Goal: Information Seeking & Learning: Understand process/instructions

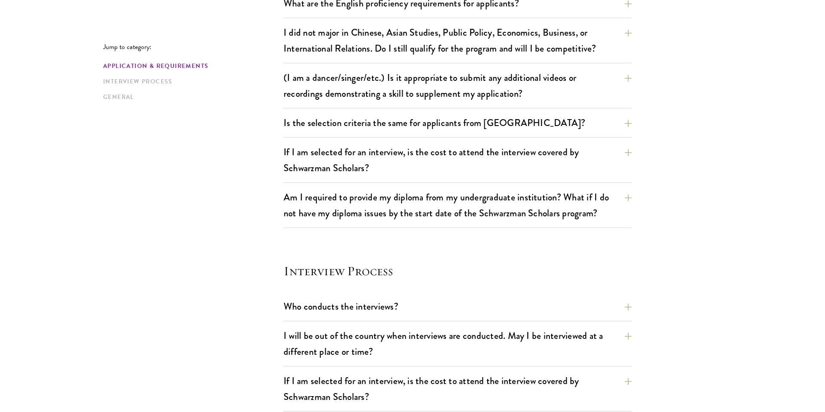
scroll to position [920, 0]
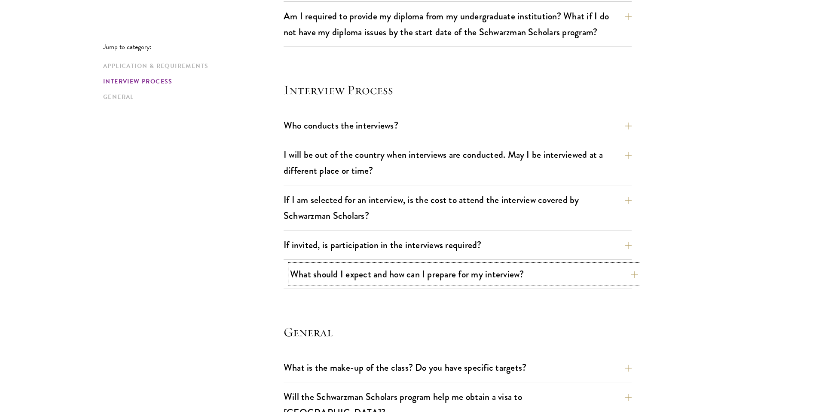
click at [322, 274] on button "What should I expect and how can I prepare for my interview?" at bounding box center [464, 273] width 348 height 19
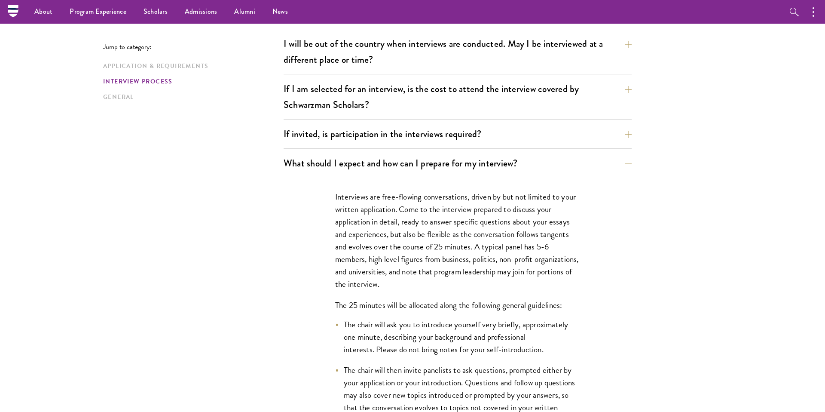
scroll to position [1023, 0]
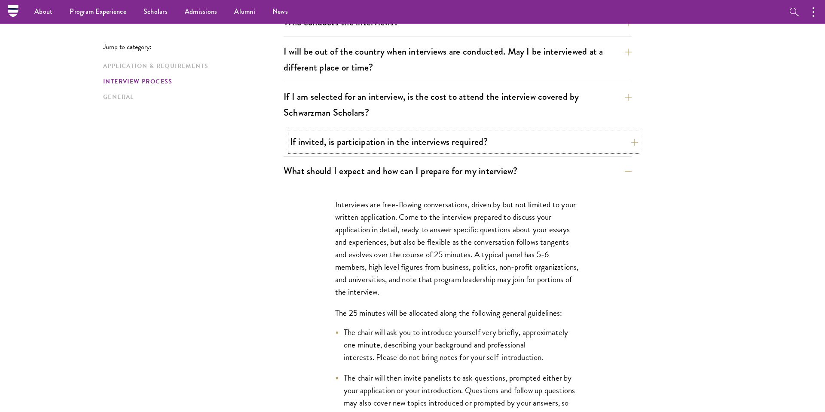
click at [402, 138] on button "If invited, is participation in the interviews required?" at bounding box center [464, 141] width 348 height 19
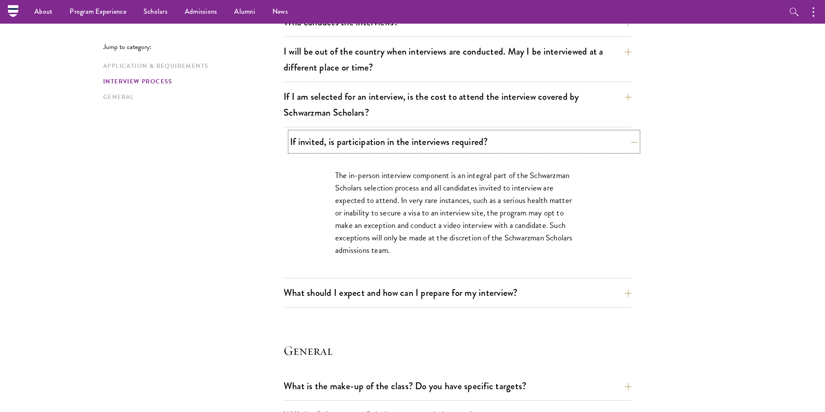
click at [383, 150] on button "If invited, is participation in the interviews required?" at bounding box center [464, 141] width 348 height 19
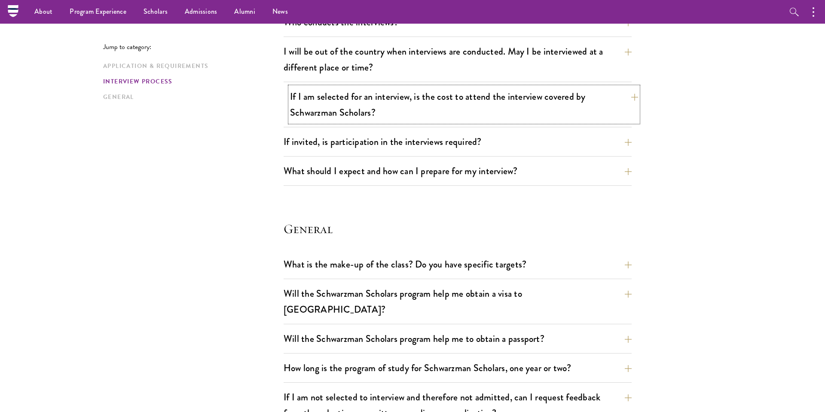
click at [400, 116] on button "If I am selected for an interview, is the cost to attend the interview covered …" at bounding box center [464, 104] width 348 height 35
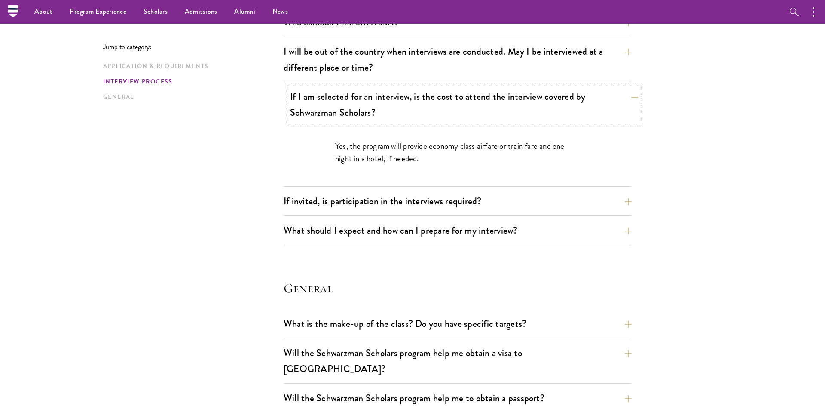
click at [400, 116] on button "If I am selected for an interview, is the cost to attend the interview covered …" at bounding box center [464, 104] width 348 height 35
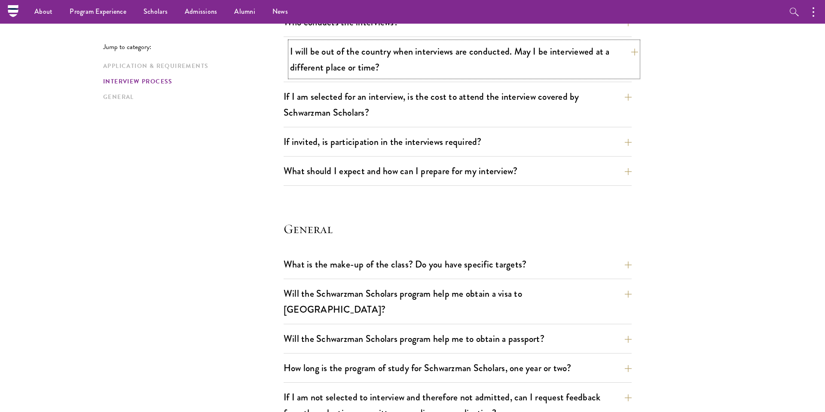
click at [390, 66] on button "I will be out of the country when interviews are conducted. May I be interviewe…" at bounding box center [464, 59] width 348 height 35
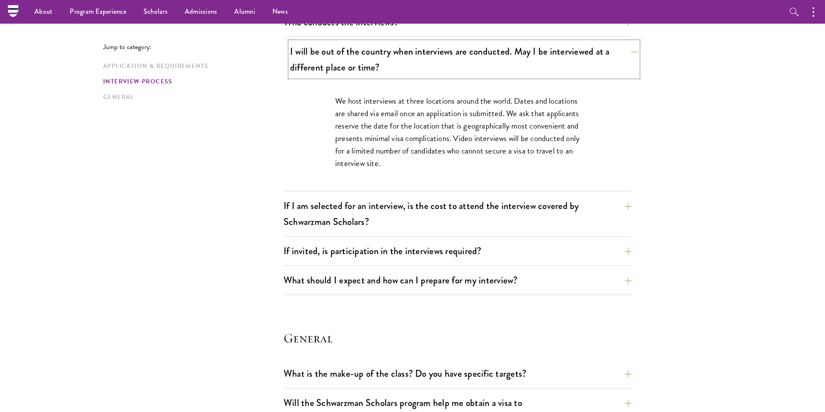
click at [390, 66] on button "I will be out of the country when interviews are conducted. May I be interviewe…" at bounding box center [464, 59] width 348 height 35
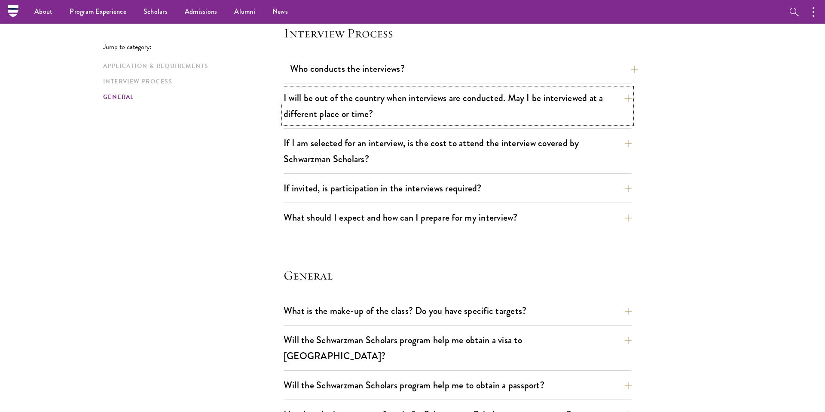
scroll to position [958, 0]
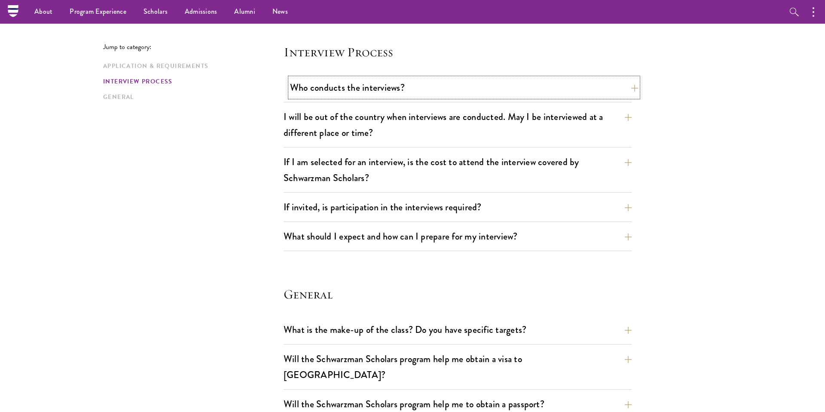
click at [386, 88] on button "Who conducts the interviews?" at bounding box center [464, 87] width 348 height 19
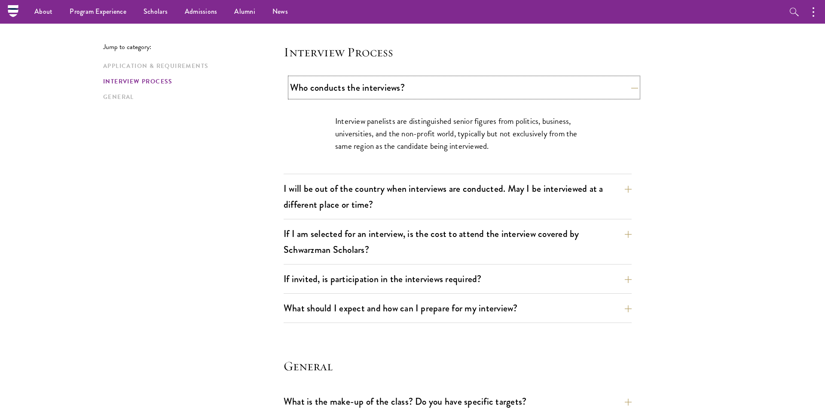
click at [386, 88] on button "Who conducts the interviews?" at bounding box center [464, 87] width 348 height 19
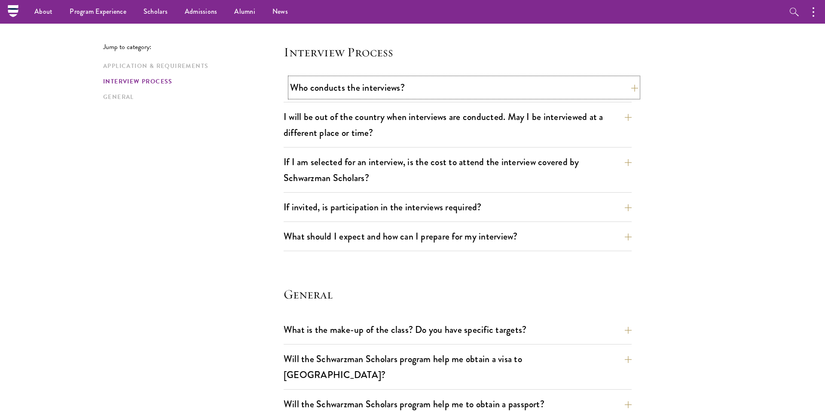
click at [433, 90] on button "Who conducts the interviews?" at bounding box center [464, 87] width 348 height 19
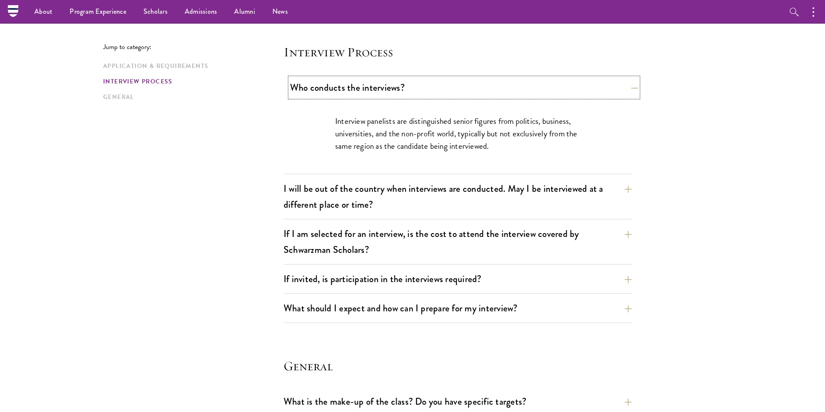
click at [433, 89] on button "Who conducts the interviews?" at bounding box center [464, 87] width 348 height 19
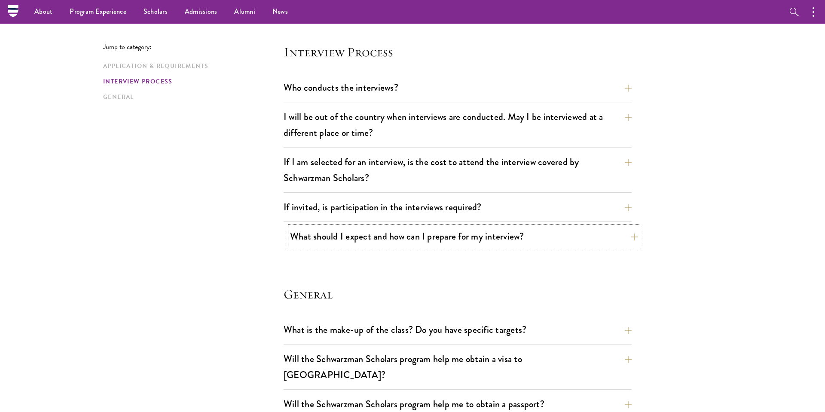
click at [403, 232] on button "What should I expect and how can I prepare for my interview?" at bounding box center [464, 236] width 348 height 19
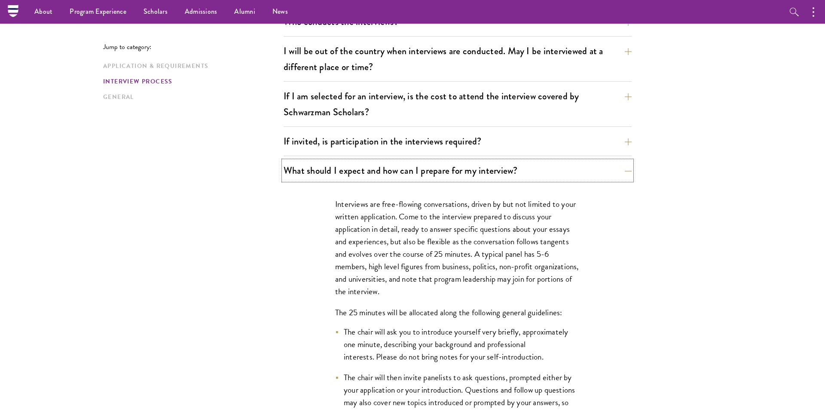
scroll to position [1123, 0]
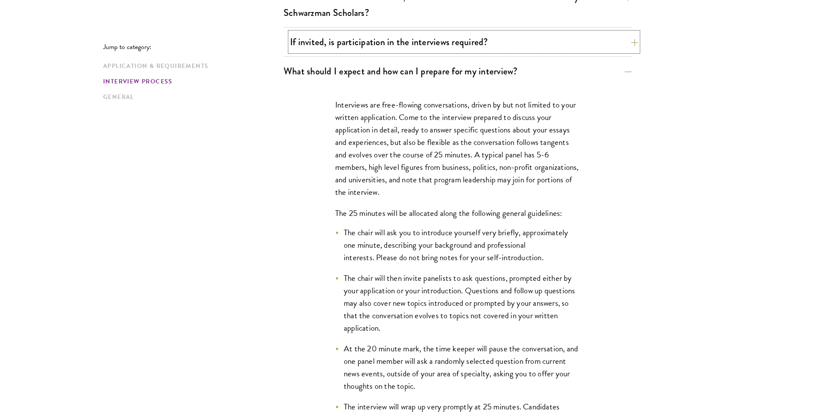
click at [348, 50] on button "If invited, is participation in the interviews required?" at bounding box center [464, 41] width 348 height 19
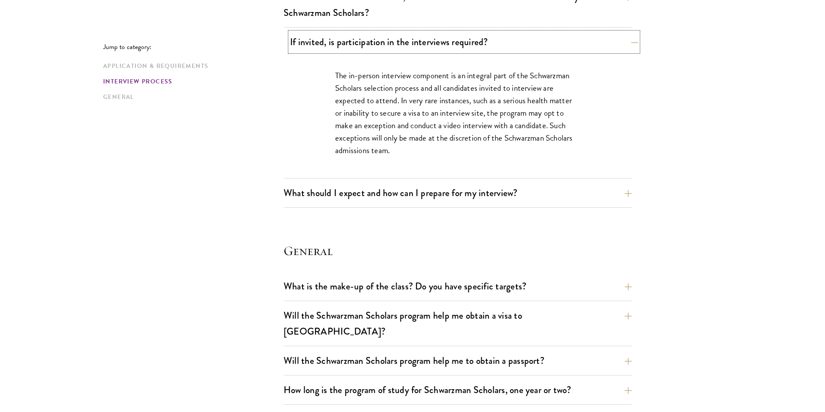
click at [348, 50] on button "If invited, is participation in the interviews required?" at bounding box center [464, 41] width 348 height 19
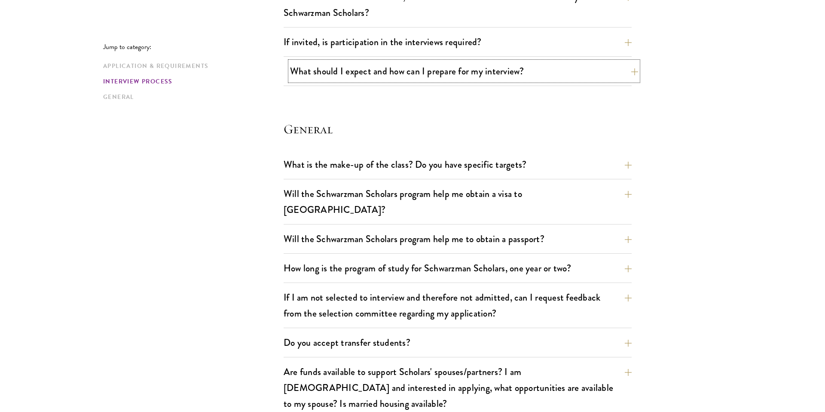
click at [362, 71] on button "What should I expect and how can I prepare for my interview?" at bounding box center [464, 70] width 348 height 19
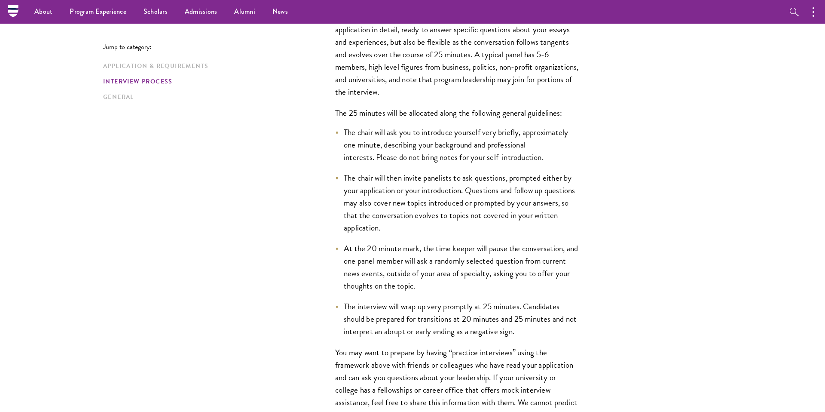
scroll to position [1222, 0]
